Goal: Information Seeking & Learning: Check status

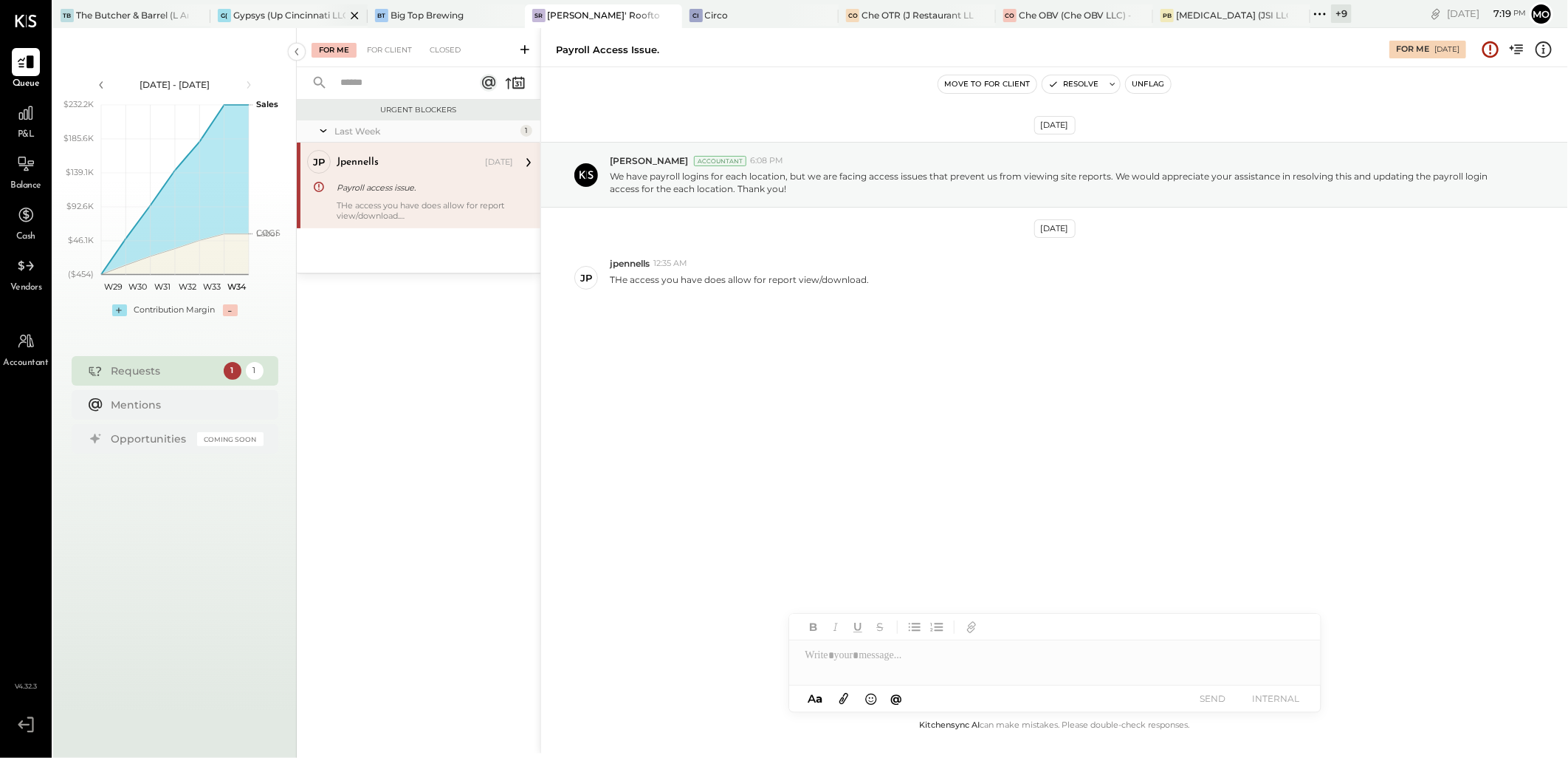
click at [278, 20] on div "Gypsys (Up Cincinnati LLC) - Ignite" at bounding box center [289, 15] width 112 height 12
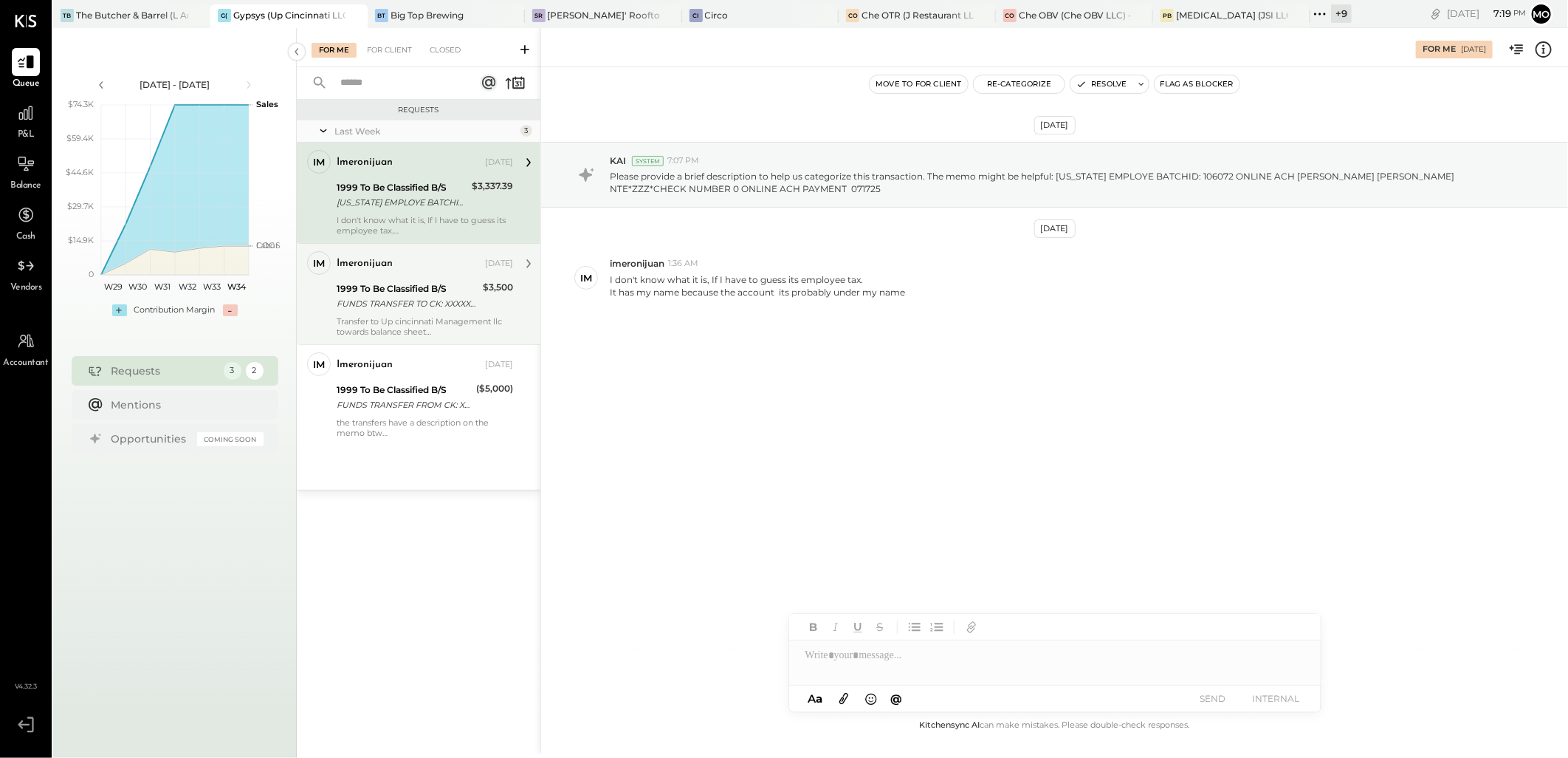
click at [441, 296] on div "FUNDS TRANSFER TO CK: XXXXXX4617 REF # XXXXXXX7915" at bounding box center [407, 303] width 142 height 15
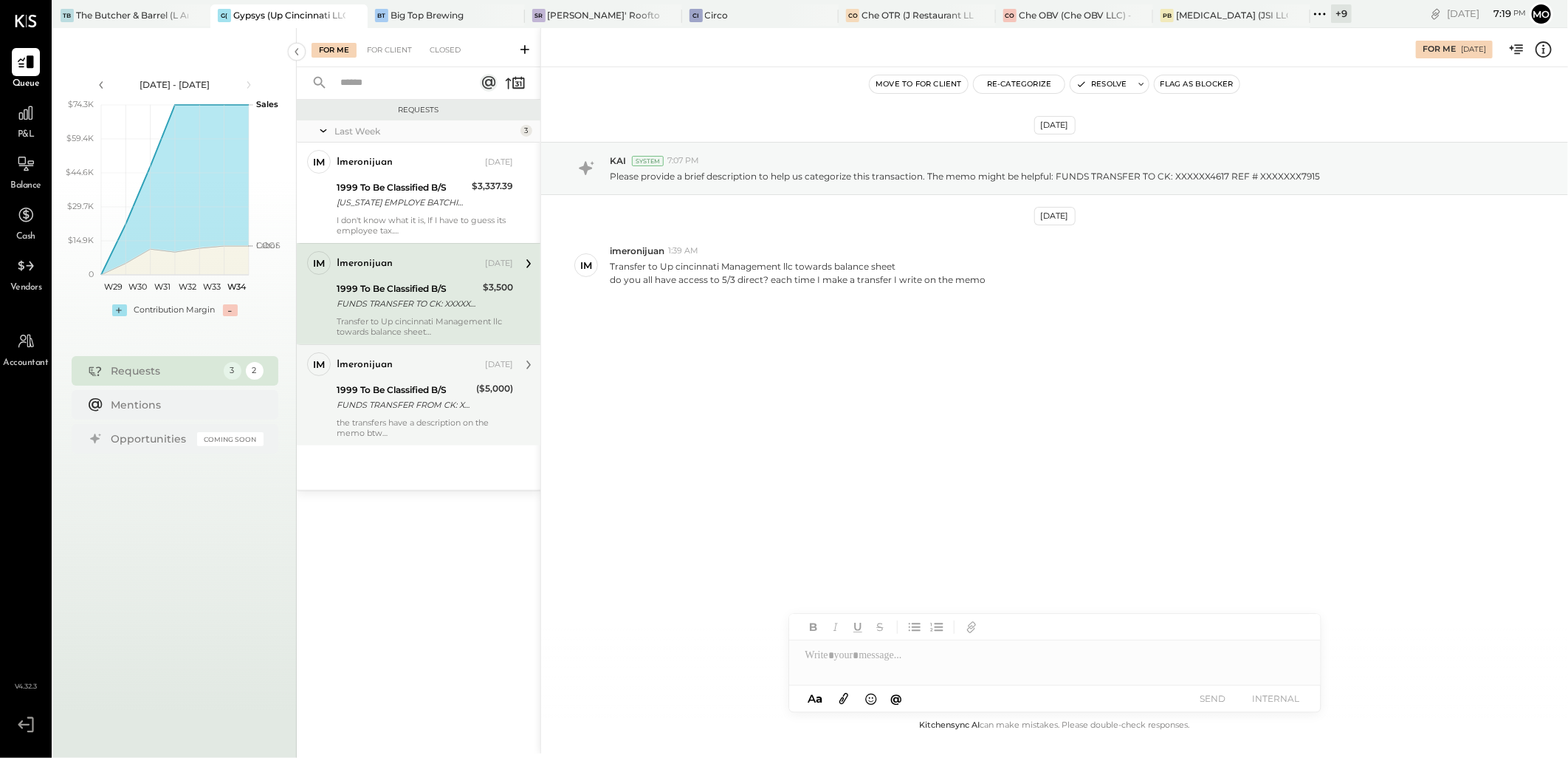
click at [475, 392] on div "1999 To Be Classified B/S FUNDS TRANSFER FROM CK: XXXXXX4732 REF # XXXXXXX3723 …" at bounding box center [425, 397] width 177 height 32
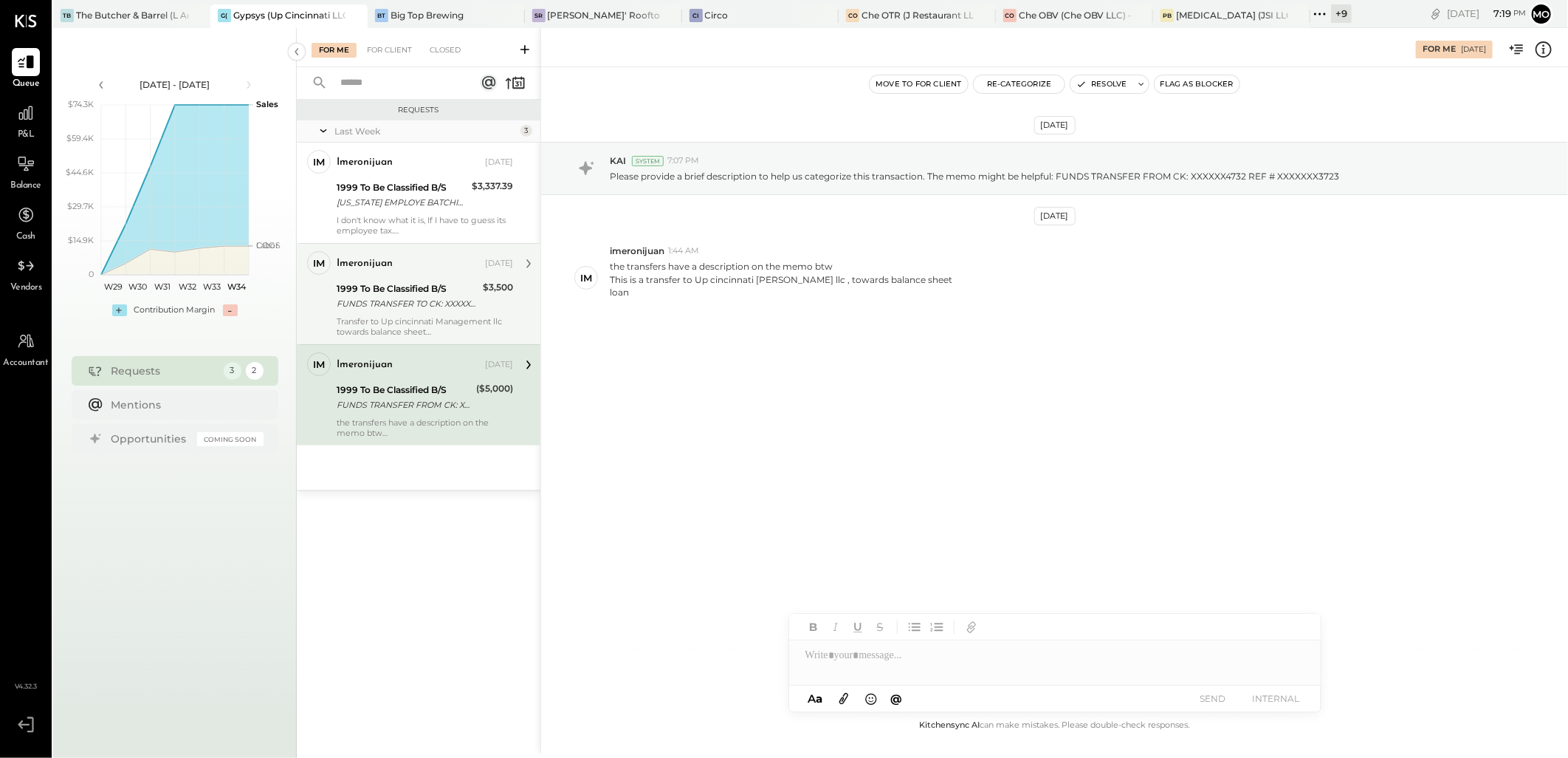
click at [476, 292] on div "1999 To Be Classified B/S" at bounding box center [407, 288] width 142 height 15
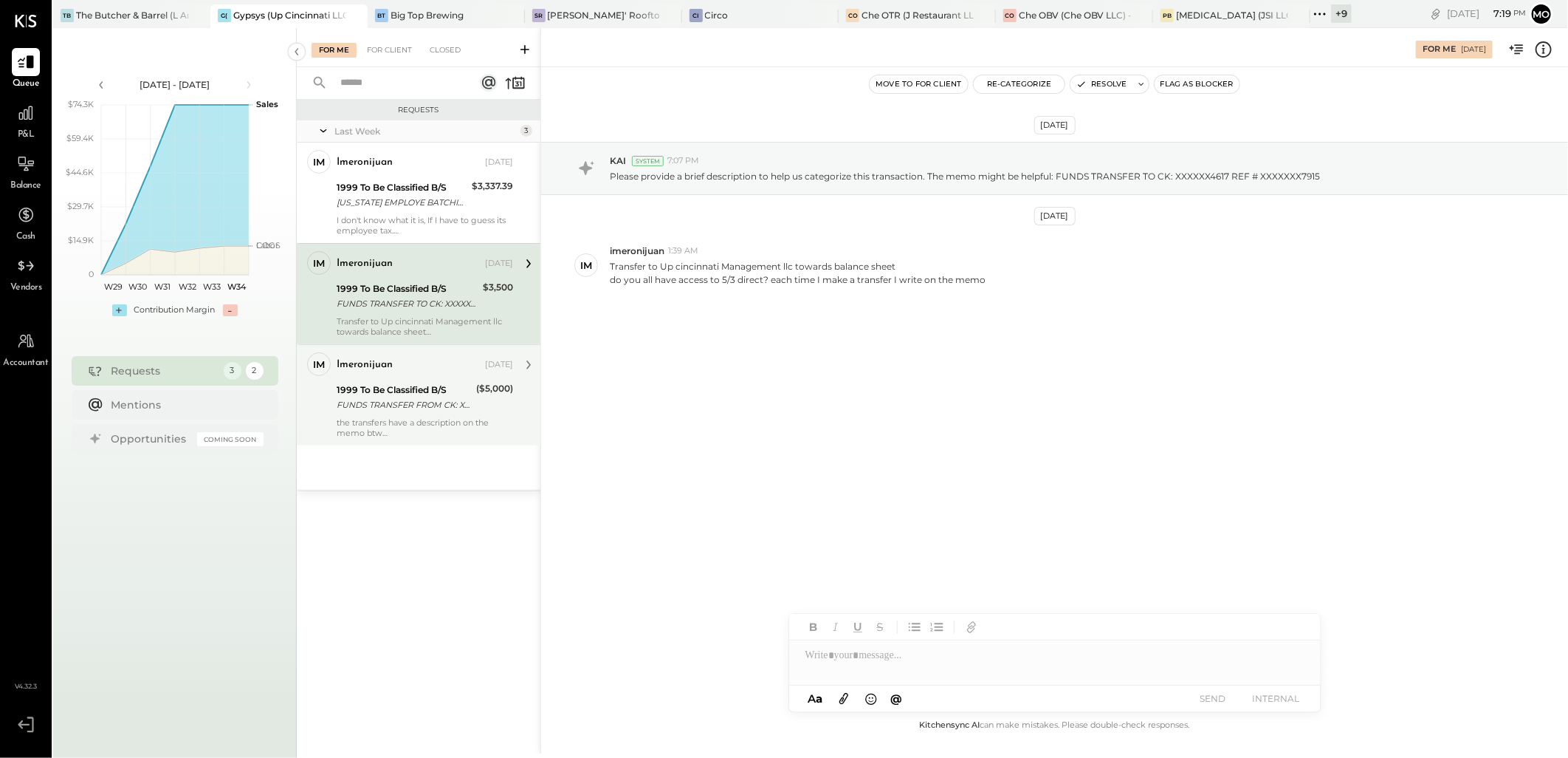
click at [448, 409] on div "FUNDS TRANSFER FROM CK: XXXXXX4732 REF # XXXXXXX3723" at bounding box center [404, 404] width 135 height 15
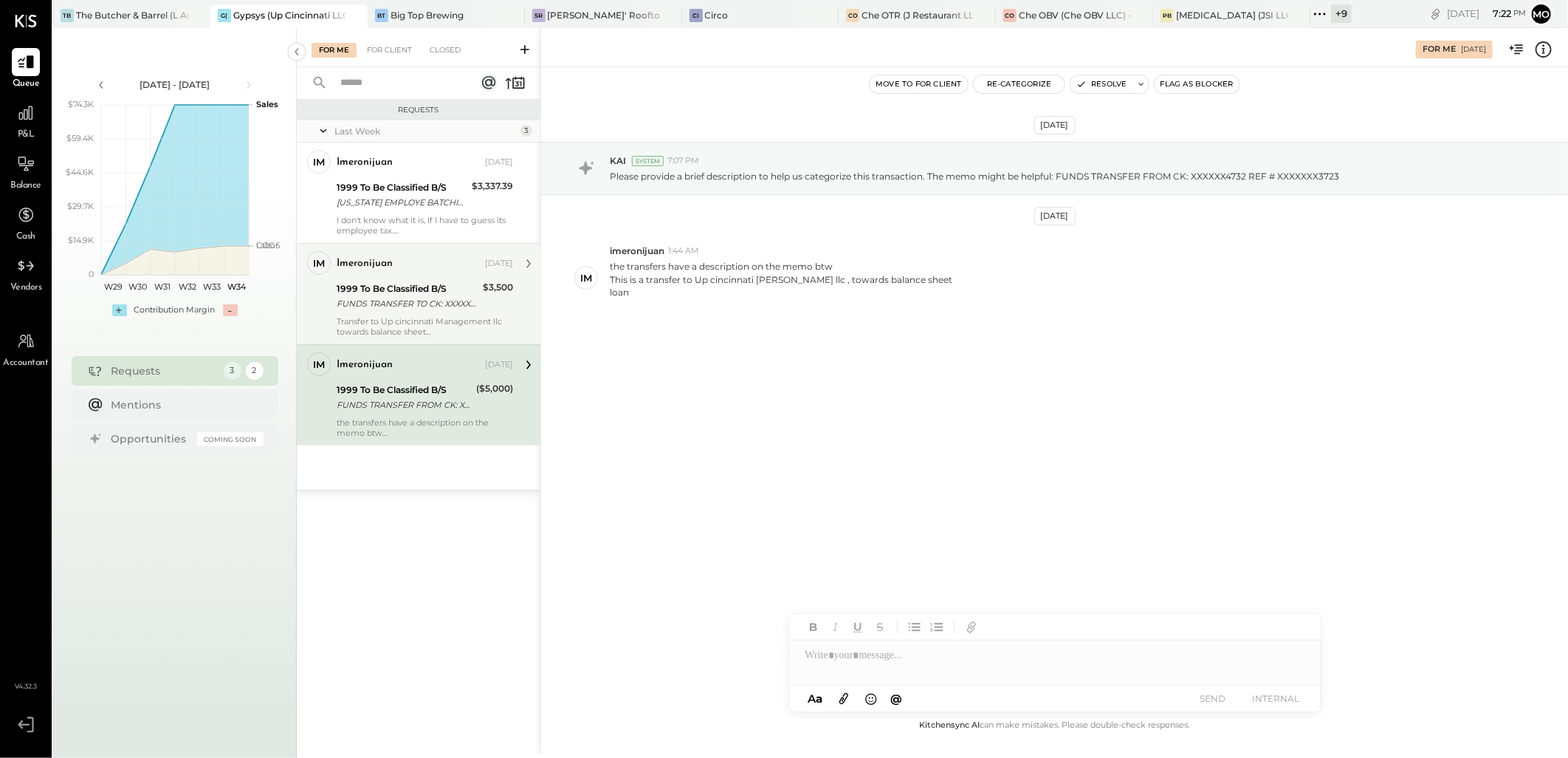
click at [415, 300] on div "FUNDS TRANSFER TO CK: XXXXXX4617 REF # XXXXXXX7915" at bounding box center [407, 303] width 142 height 15
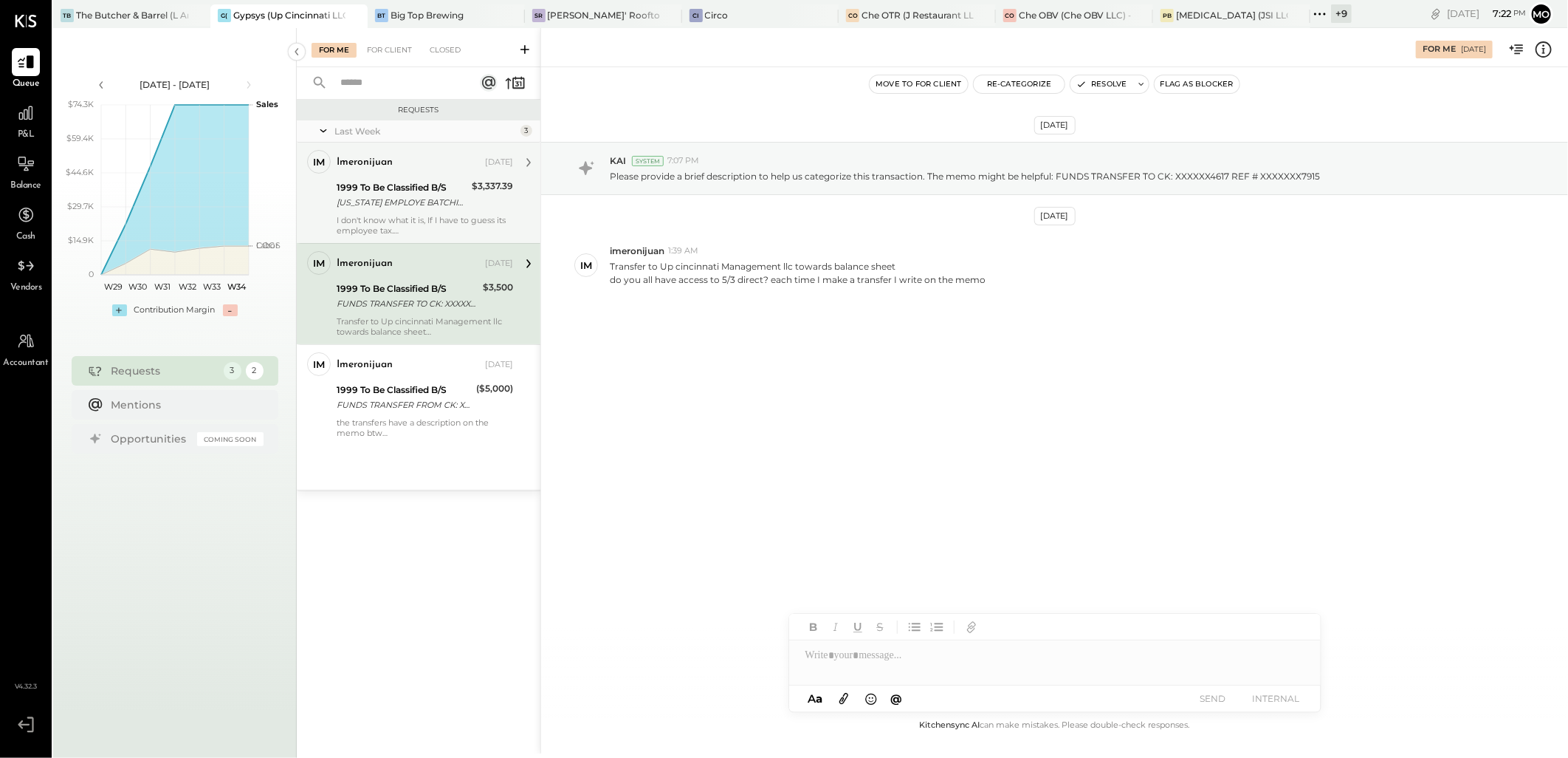
click at [439, 190] on div "1999 To Be Classified B/S" at bounding box center [402, 187] width 131 height 15
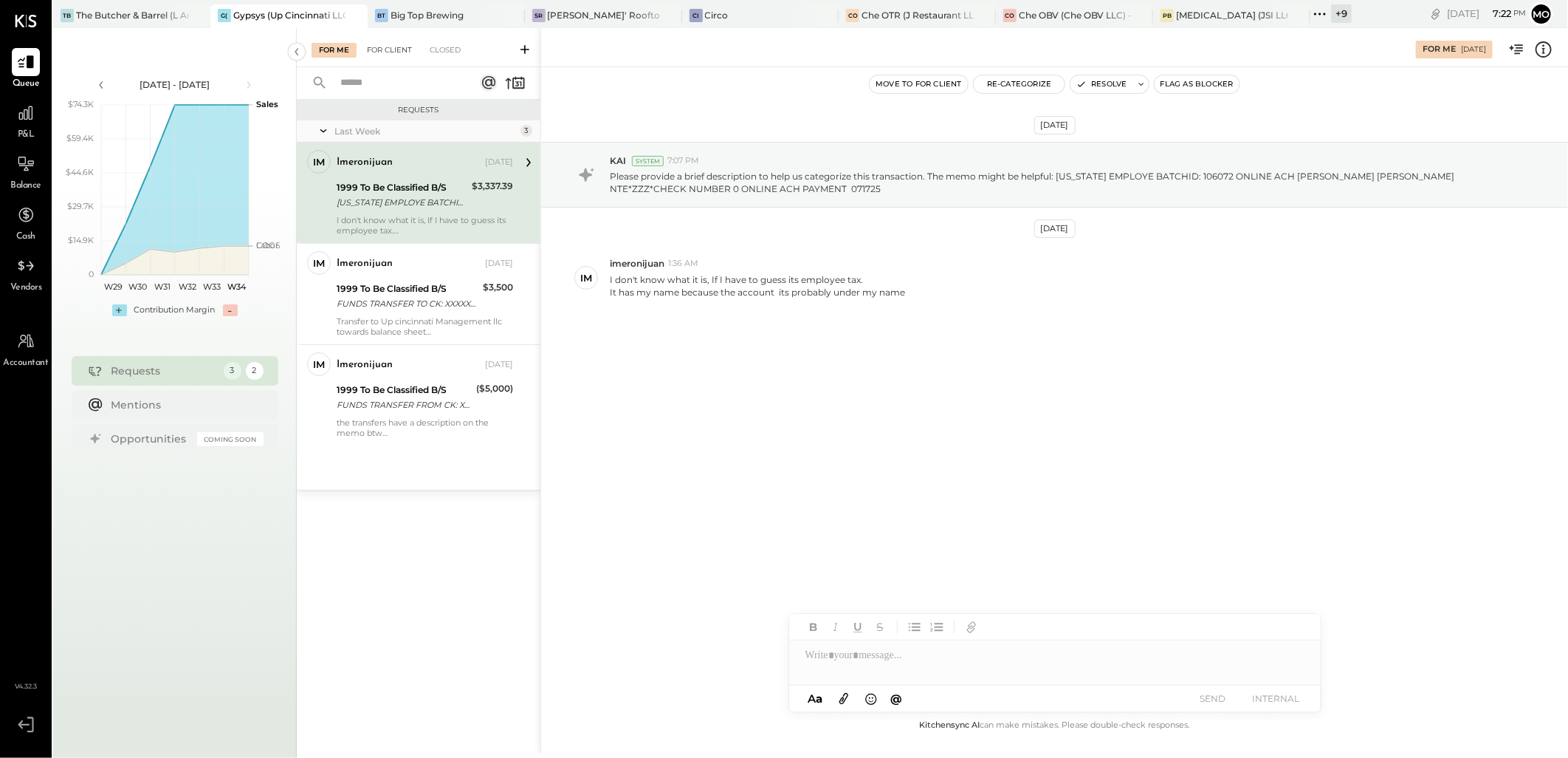
click at [399, 49] on div "For Client" at bounding box center [389, 50] width 60 height 15
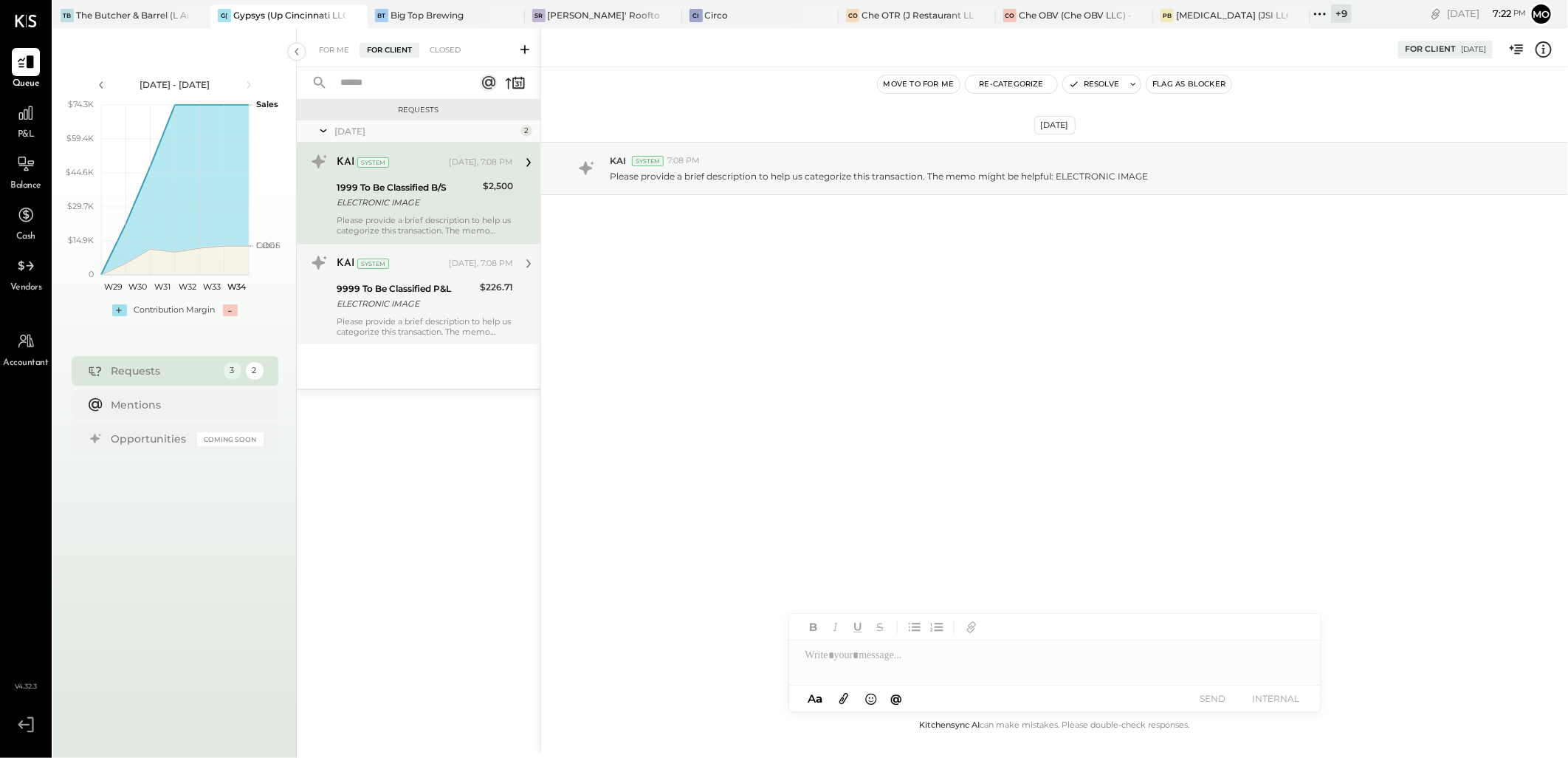
click at [455, 285] on div "9999 To Be Classified P&L" at bounding box center [406, 288] width 139 height 15
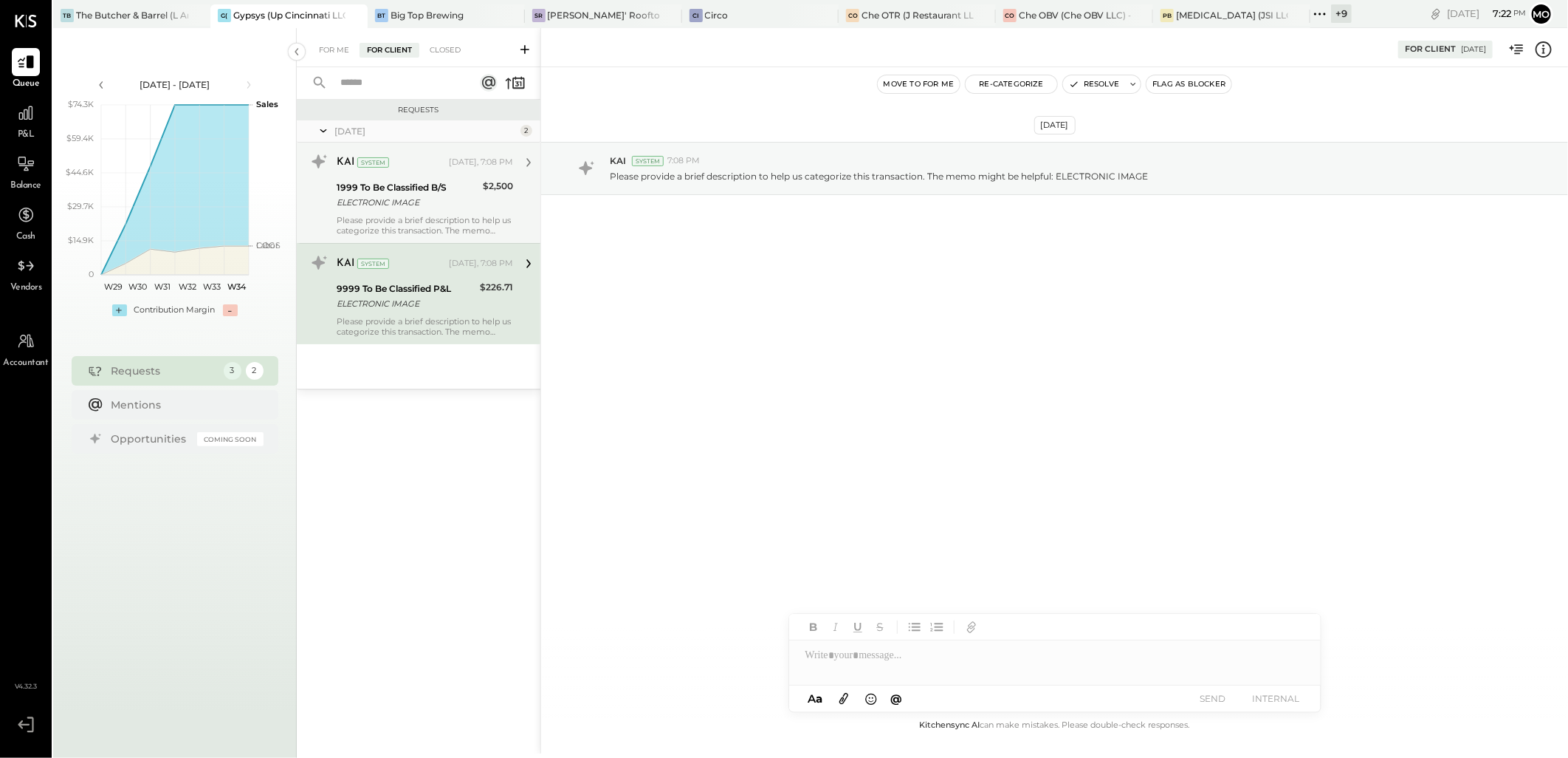
click at [441, 207] on div "ELECTRONIC IMAGE" at bounding box center [407, 202] width 142 height 15
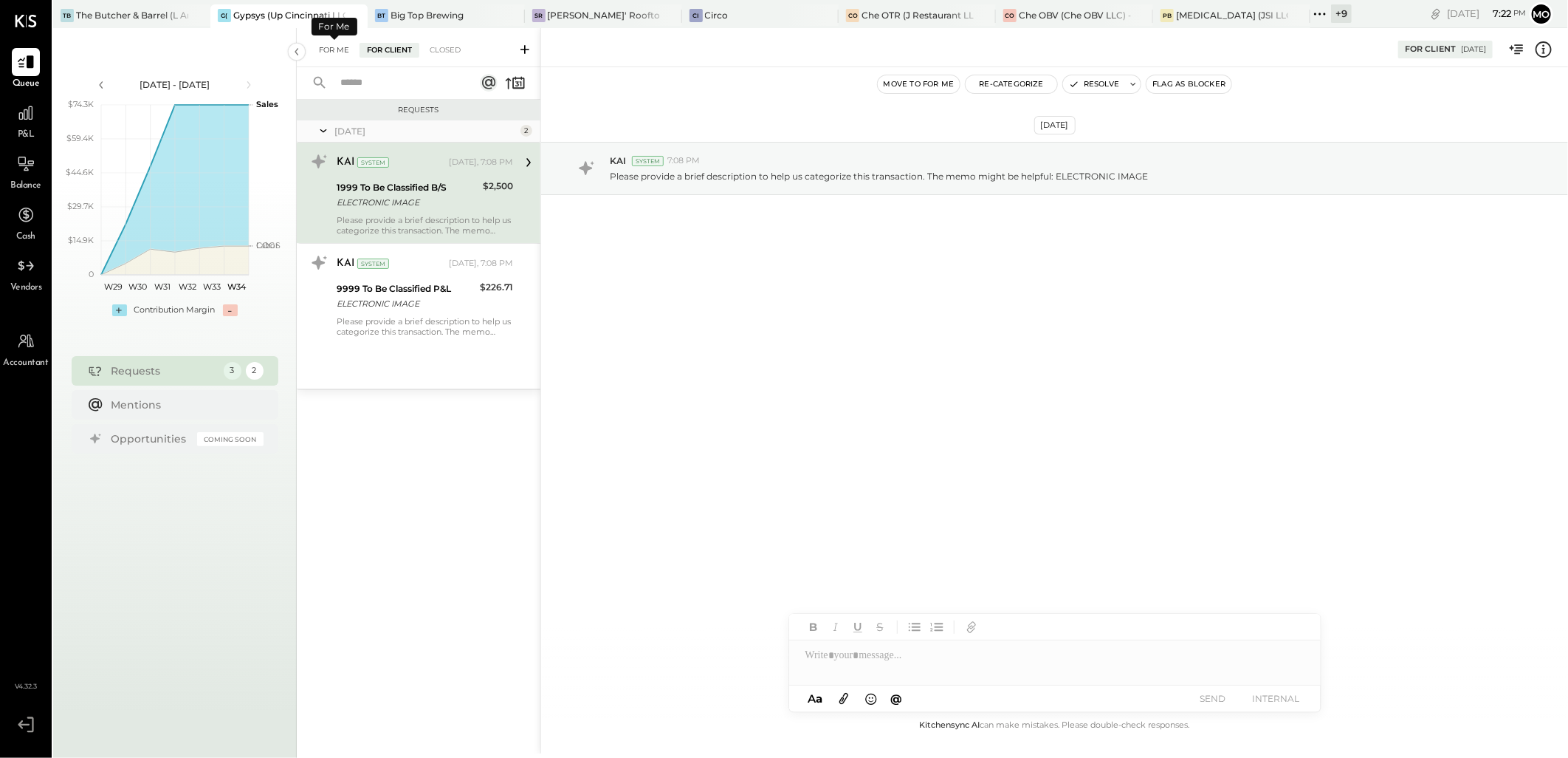
click at [324, 55] on div "For Me" at bounding box center [334, 50] width 45 height 15
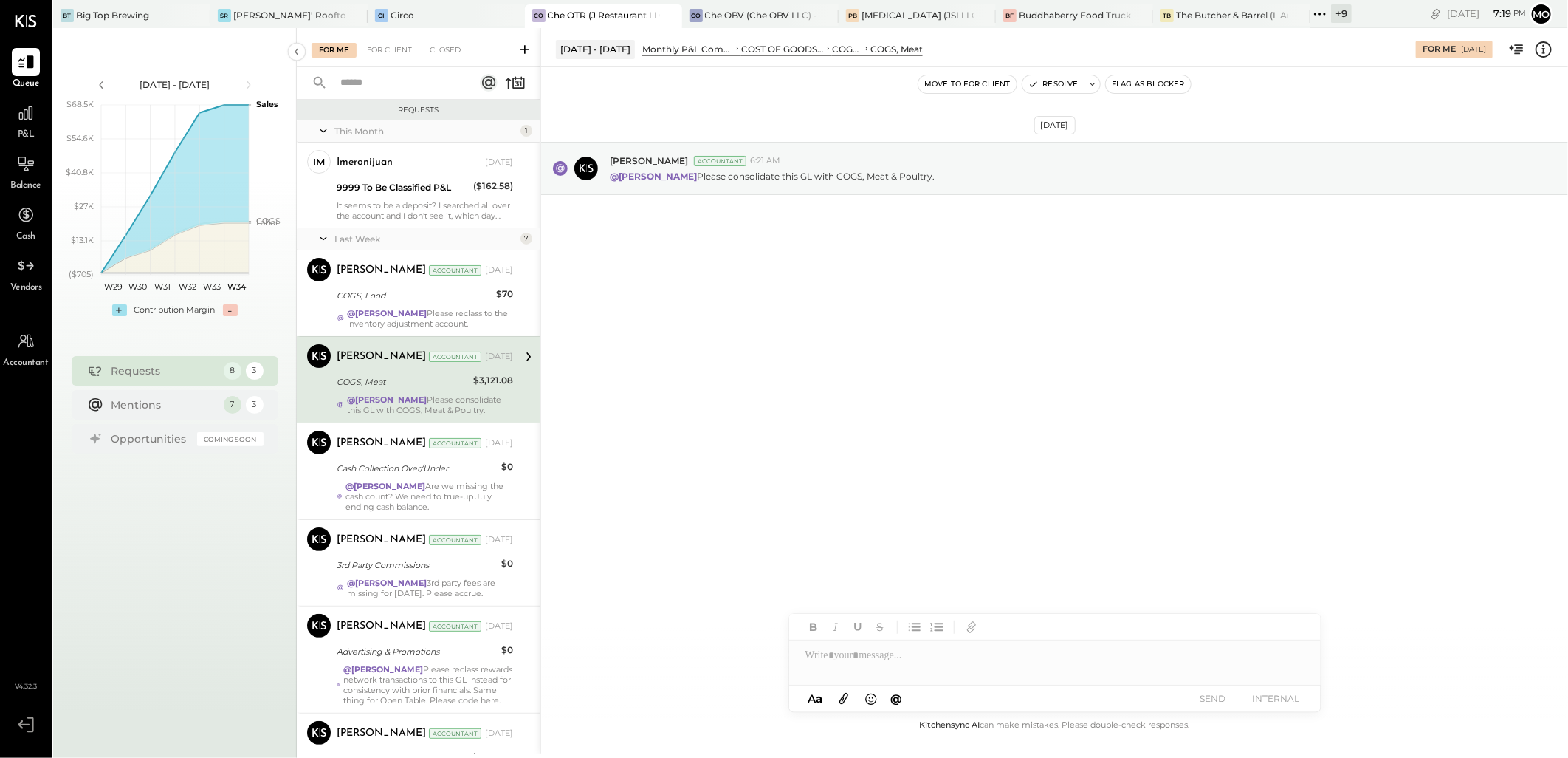
scroll to position [82, 0]
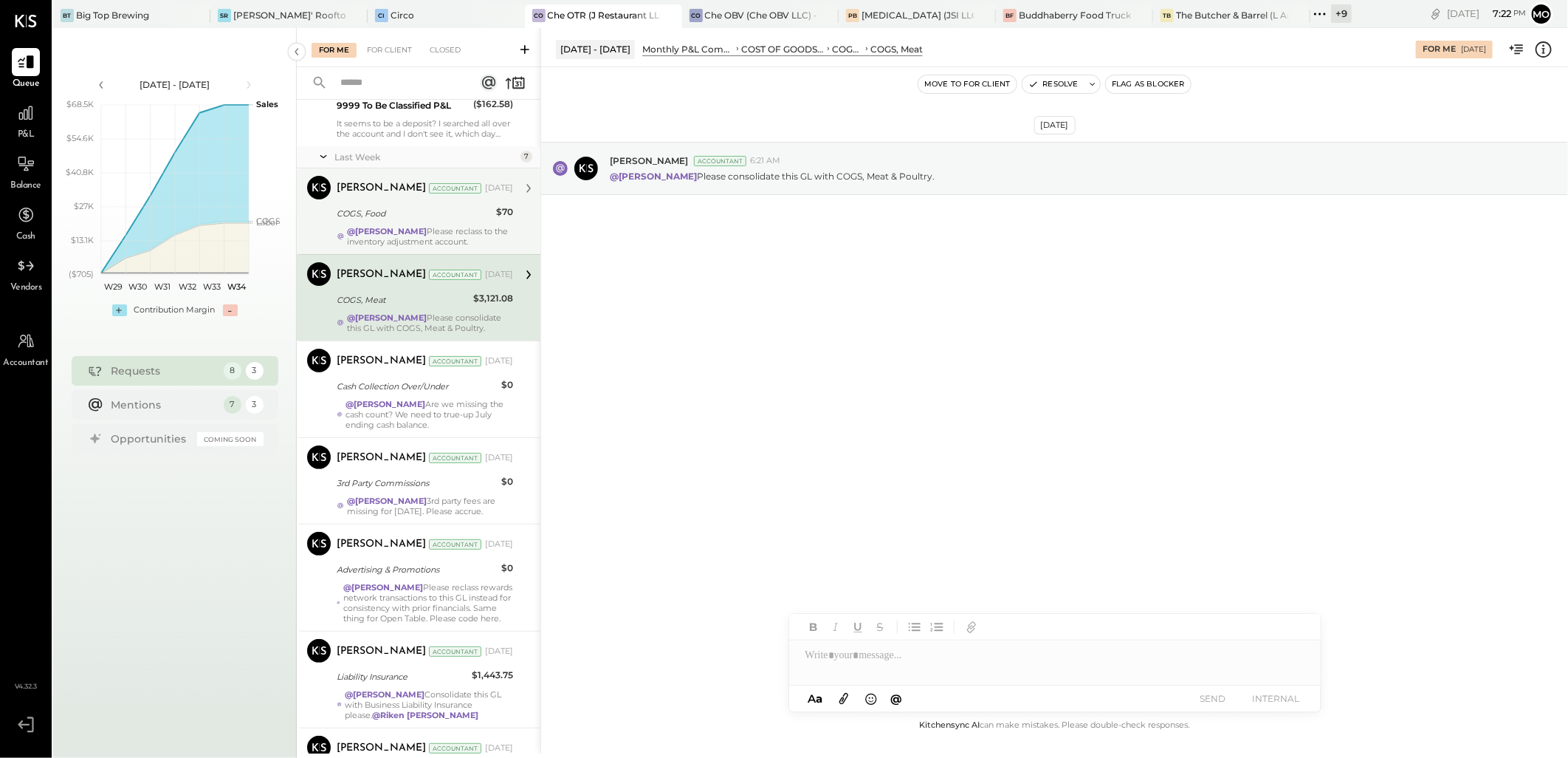
click at [373, 217] on div "COGS, Food" at bounding box center [414, 213] width 155 height 15
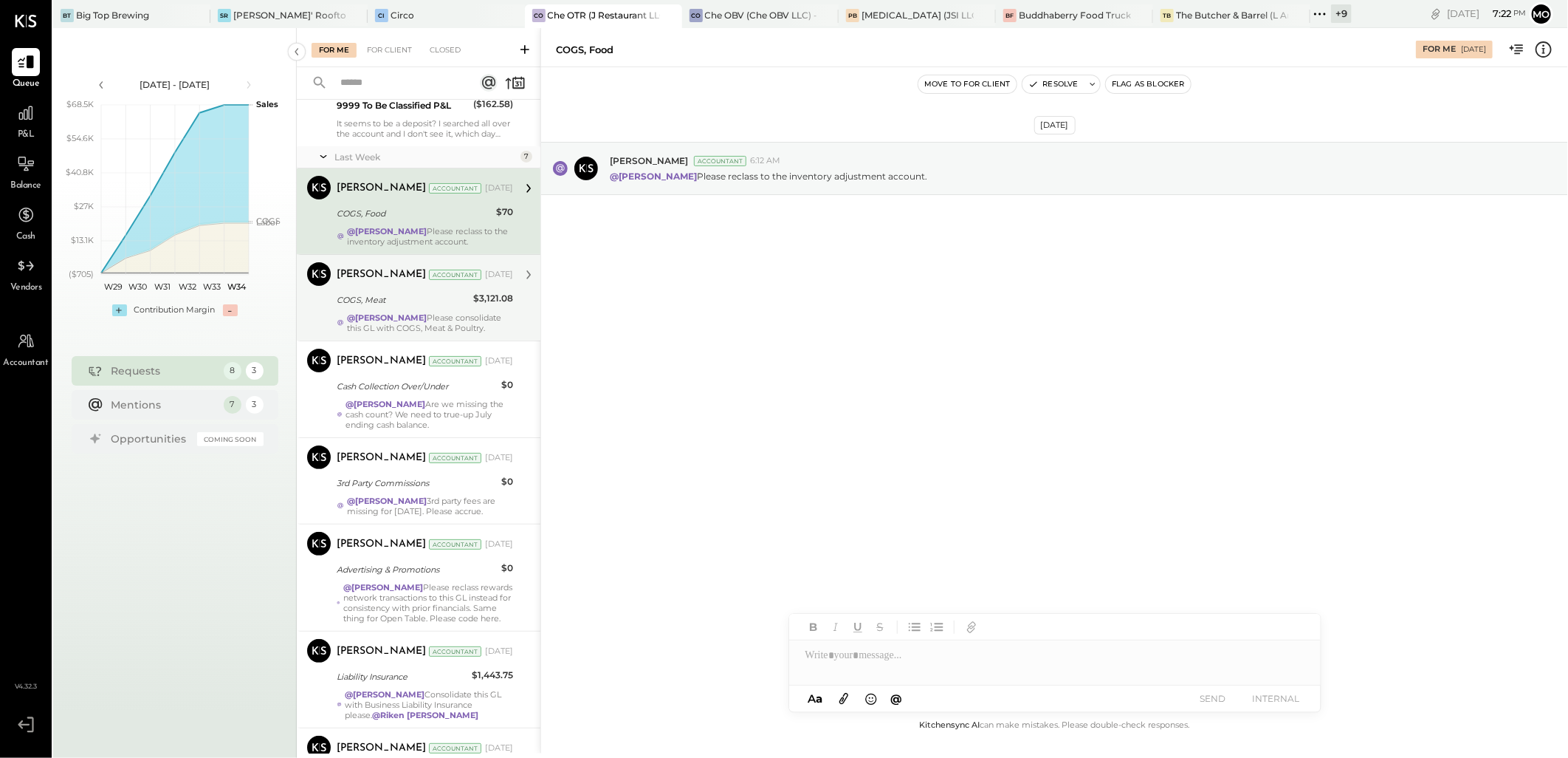
click at [397, 323] on strong "@[PERSON_NAME]" at bounding box center [387, 318] width 80 height 10
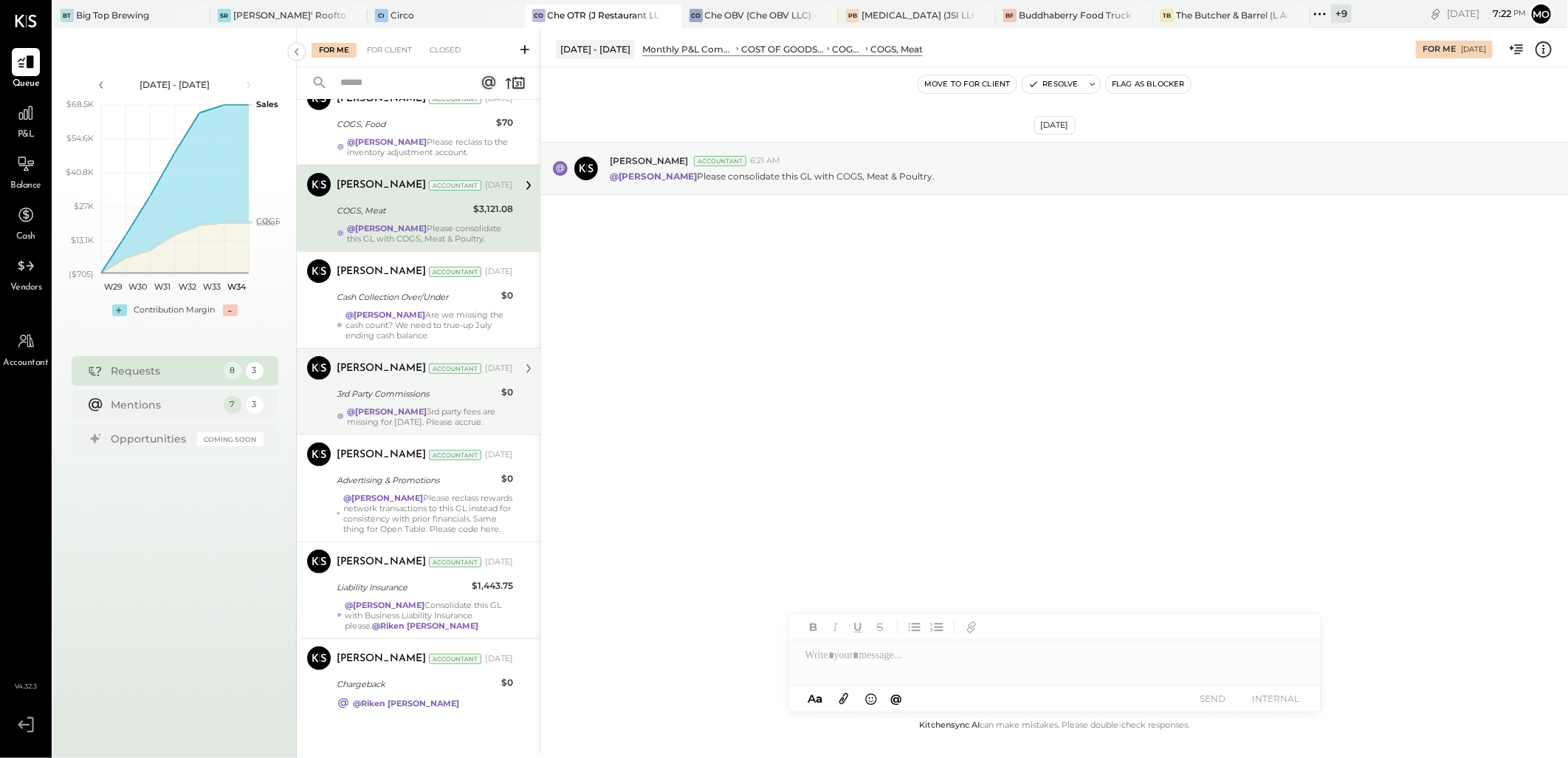
scroll to position [211, 0]
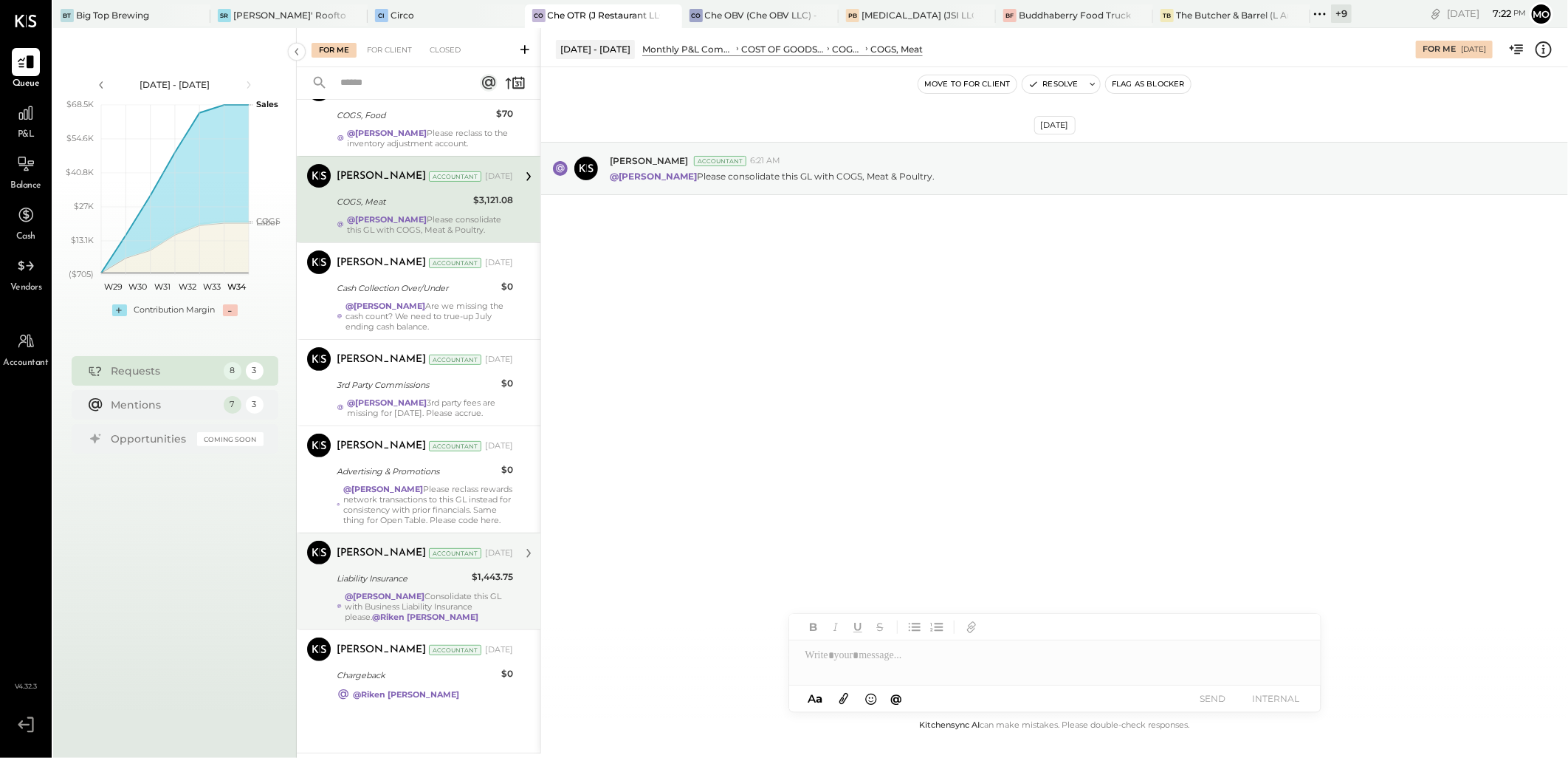
click at [437, 587] on div "Liability Insurance" at bounding box center [402, 578] width 131 height 17
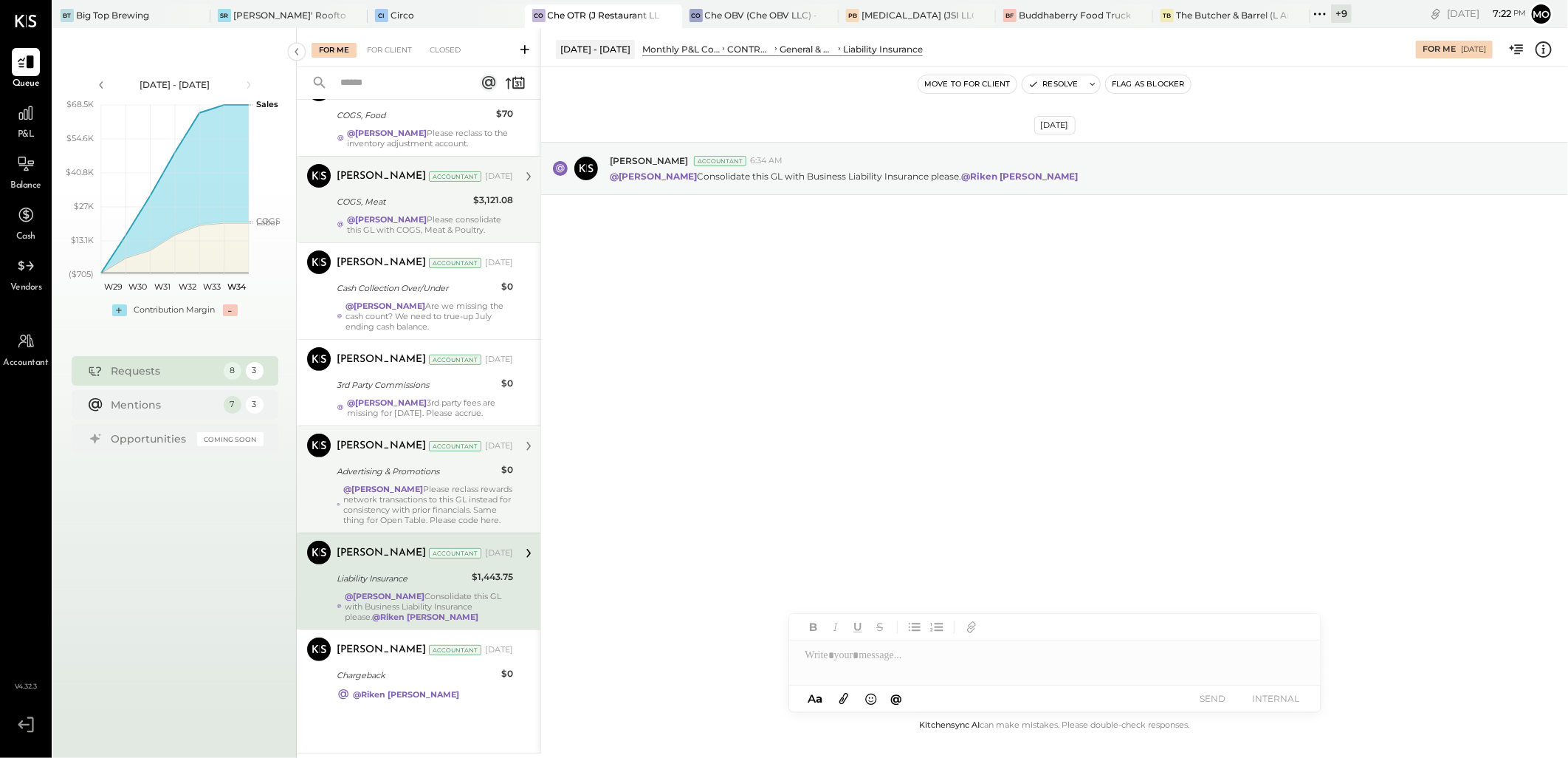
click at [413, 495] on div "@Mohammadsalkin [PERSON_NAME] Please reclass rewards network transactions to th…" at bounding box center [428, 505] width 170 height 42
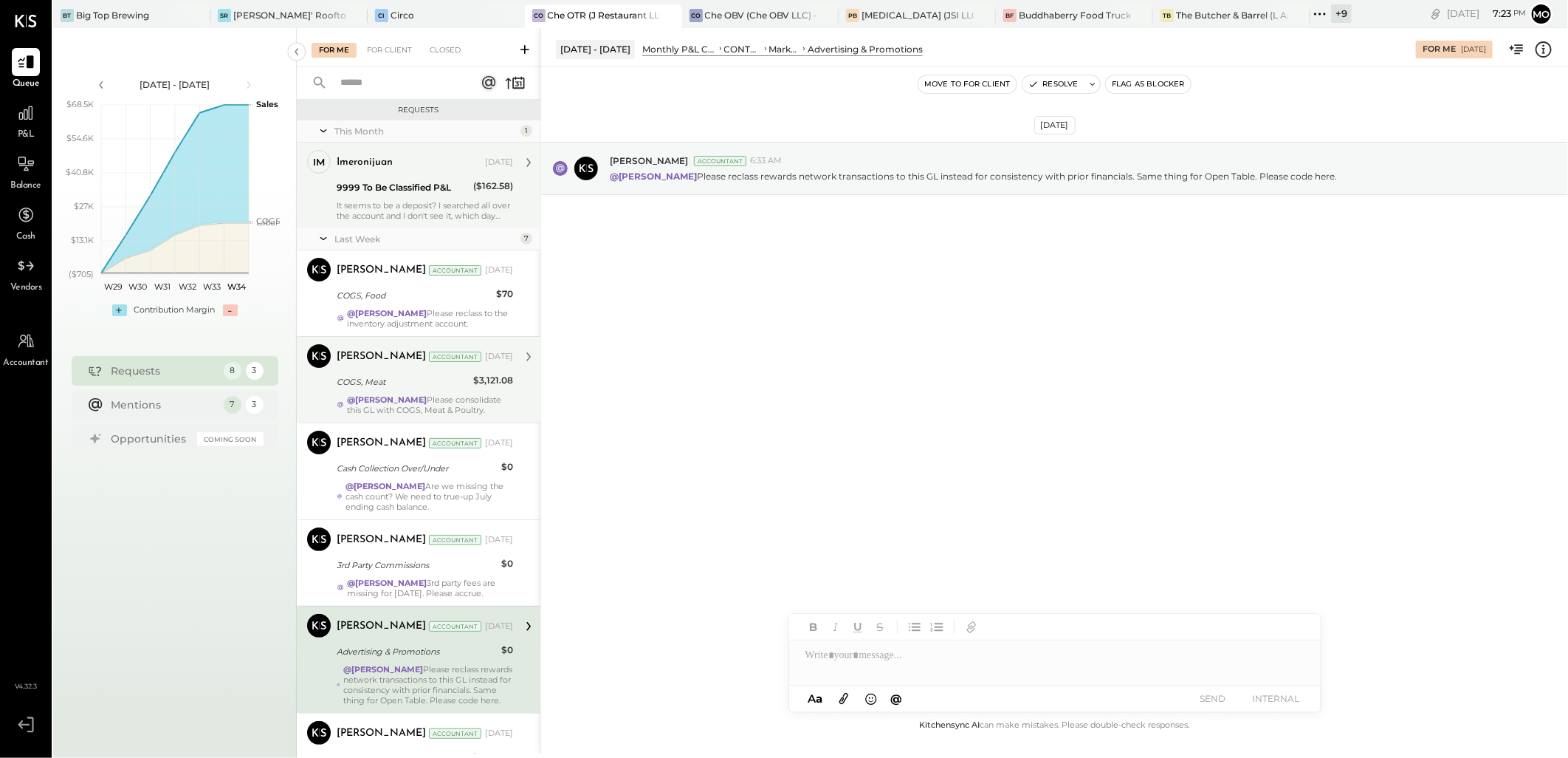
click at [393, 209] on div "It seems to be a deposit? I searched all over the account and I don't see it, w…" at bounding box center [425, 211] width 177 height 21
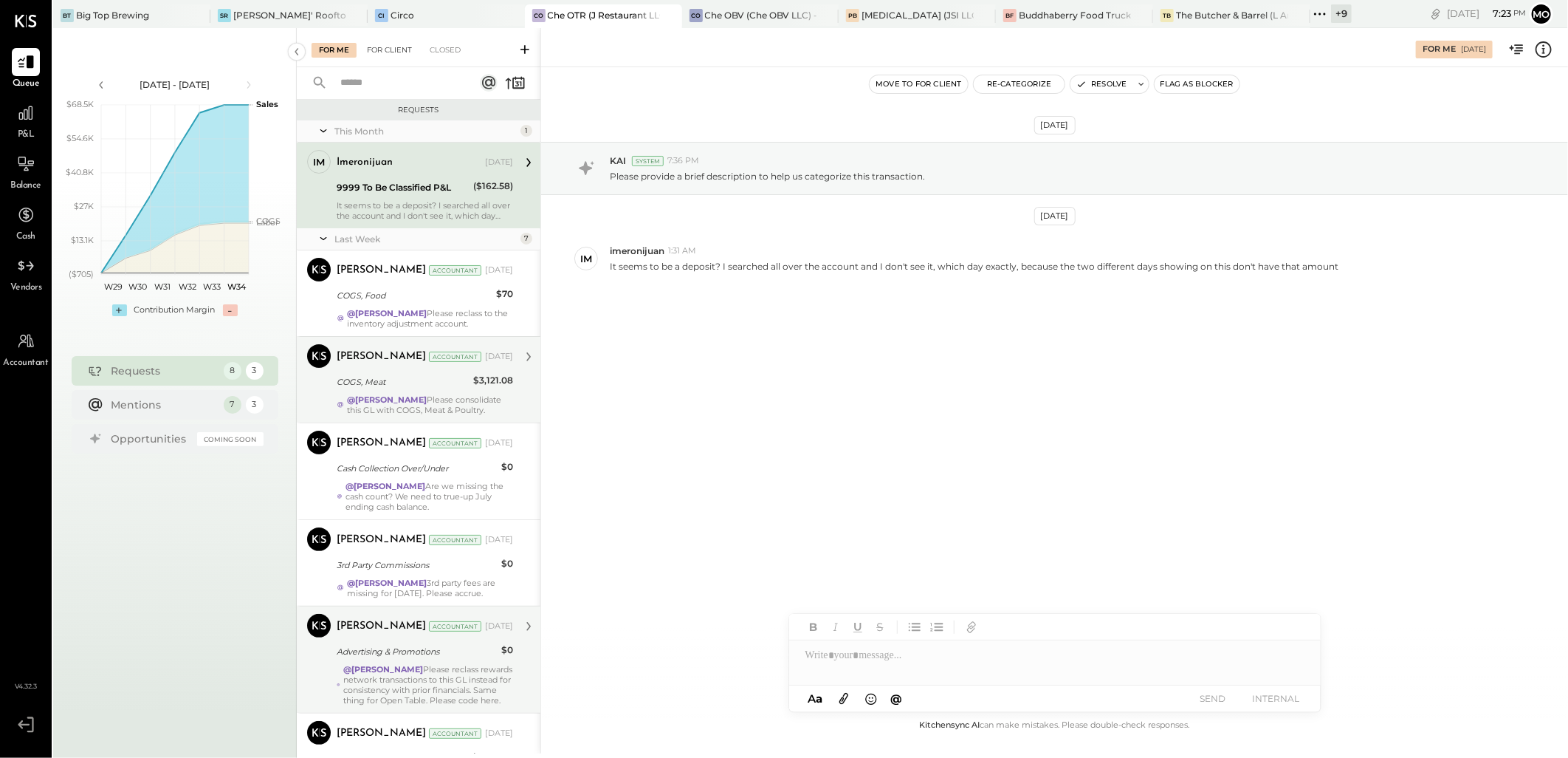
click at [387, 47] on div "For Client" at bounding box center [389, 50] width 60 height 15
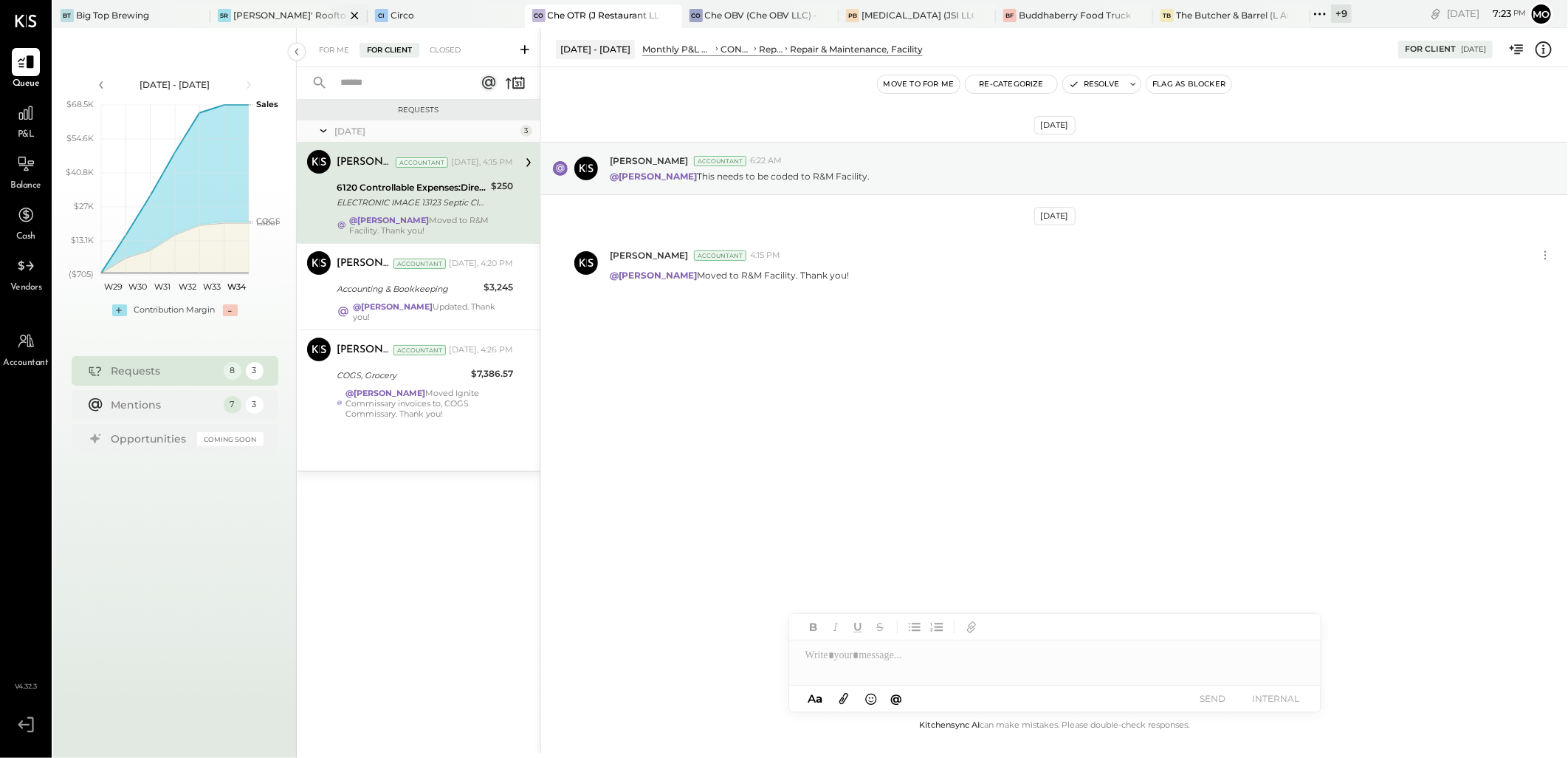
click at [278, 27] on div "SR [PERSON_NAME]' Rooftop - Ignite" at bounding box center [289, 16] width 157 height 23
